Goal: Transaction & Acquisition: Download file/media

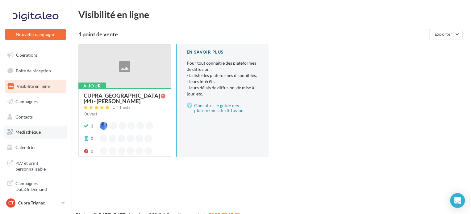
click at [35, 132] on span "Médiathèque" at bounding box center [27, 132] width 25 height 5
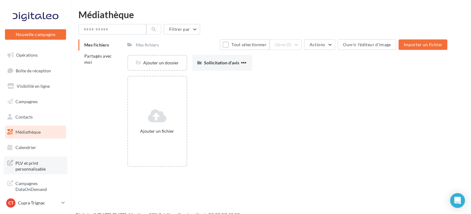
click at [23, 170] on span "PLV et print personnalisable" at bounding box center [39, 165] width 48 height 13
click at [39, 169] on span "PLV et print personnalisable" at bounding box center [39, 165] width 48 height 13
click at [36, 131] on span "Médiathèque" at bounding box center [27, 132] width 25 height 5
click at [100, 56] on span "Partagés avec moi" at bounding box center [98, 58] width 28 height 11
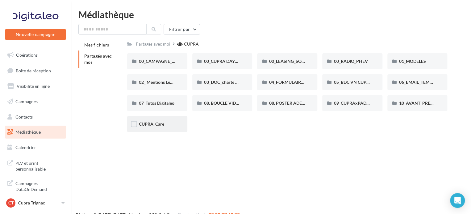
click at [152, 128] on div "CUPRA_Care" at bounding box center [157, 124] width 60 height 16
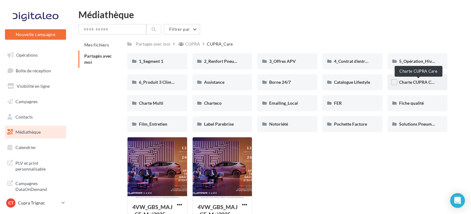
click at [419, 81] on span "Charte CUPRA Care" at bounding box center [418, 82] width 38 height 5
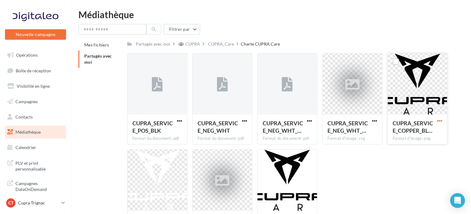
click at [440, 120] on span "button" at bounding box center [438, 120] width 5 height 5
click at [414, 128] on button "Télécharger" at bounding box center [412, 133] width 62 height 16
click at [244, 123] on span "button" at bounding box center [244, 120] width 5 height 5
click at [178, 121] on span "button" at bounding box center [179, 120] width 5 height 5
click at [168, 129] on button "Télécharger" at bounding box center [153, 133] width 62 height 16
